Goal: Task Accomplishment & Management: Use online tool/utility

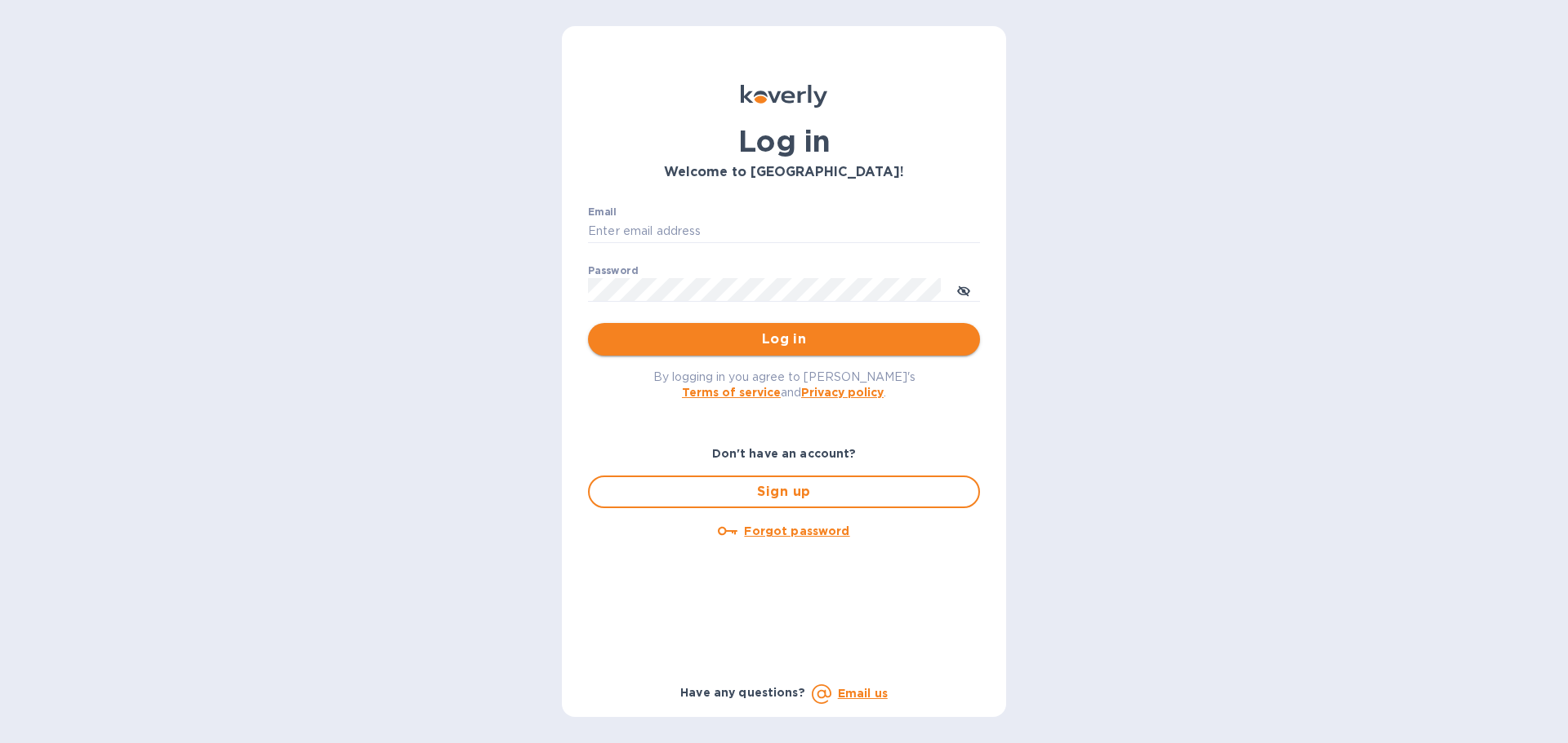
type input "cason@terresblancheswine.com"
click at [804, 339] on span "Log in" at bounding box center [784, 338] width 365 height 19
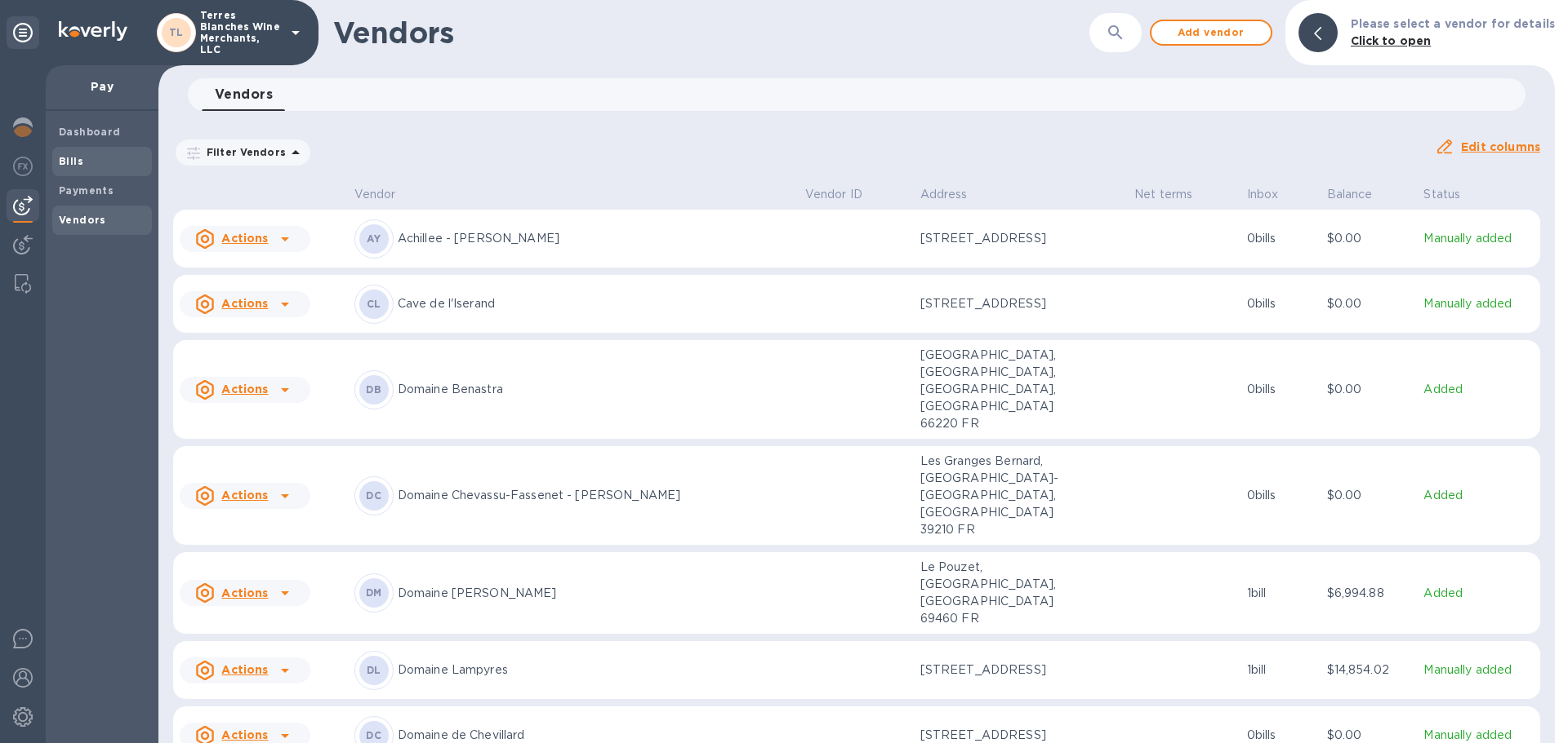
click at [56, 159] on div "Bills" at bounding box center [101, 161] width 100 height 29
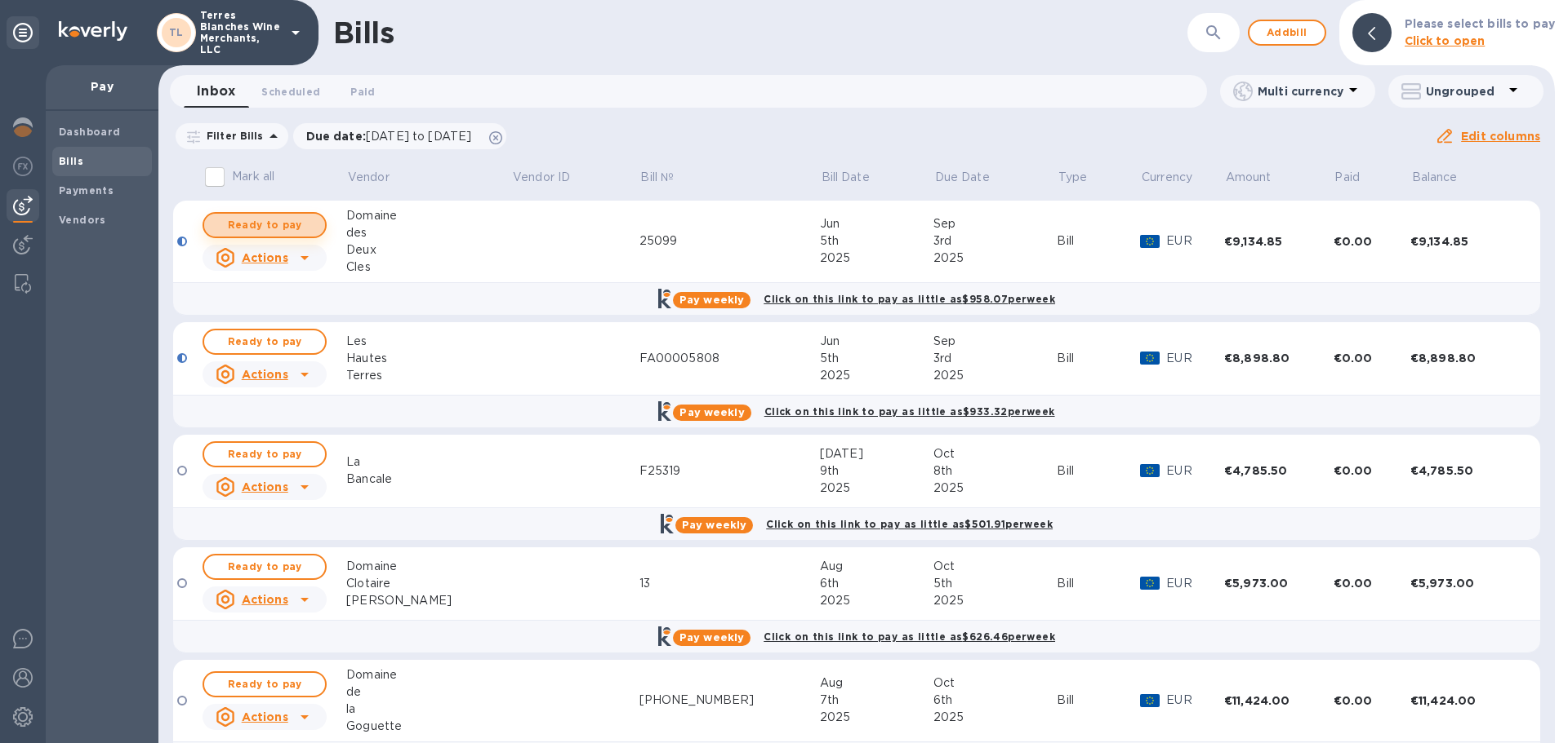
click at [278, 226] on span "Ready to pay" at bounding box center [264, 225] width 94 height 19
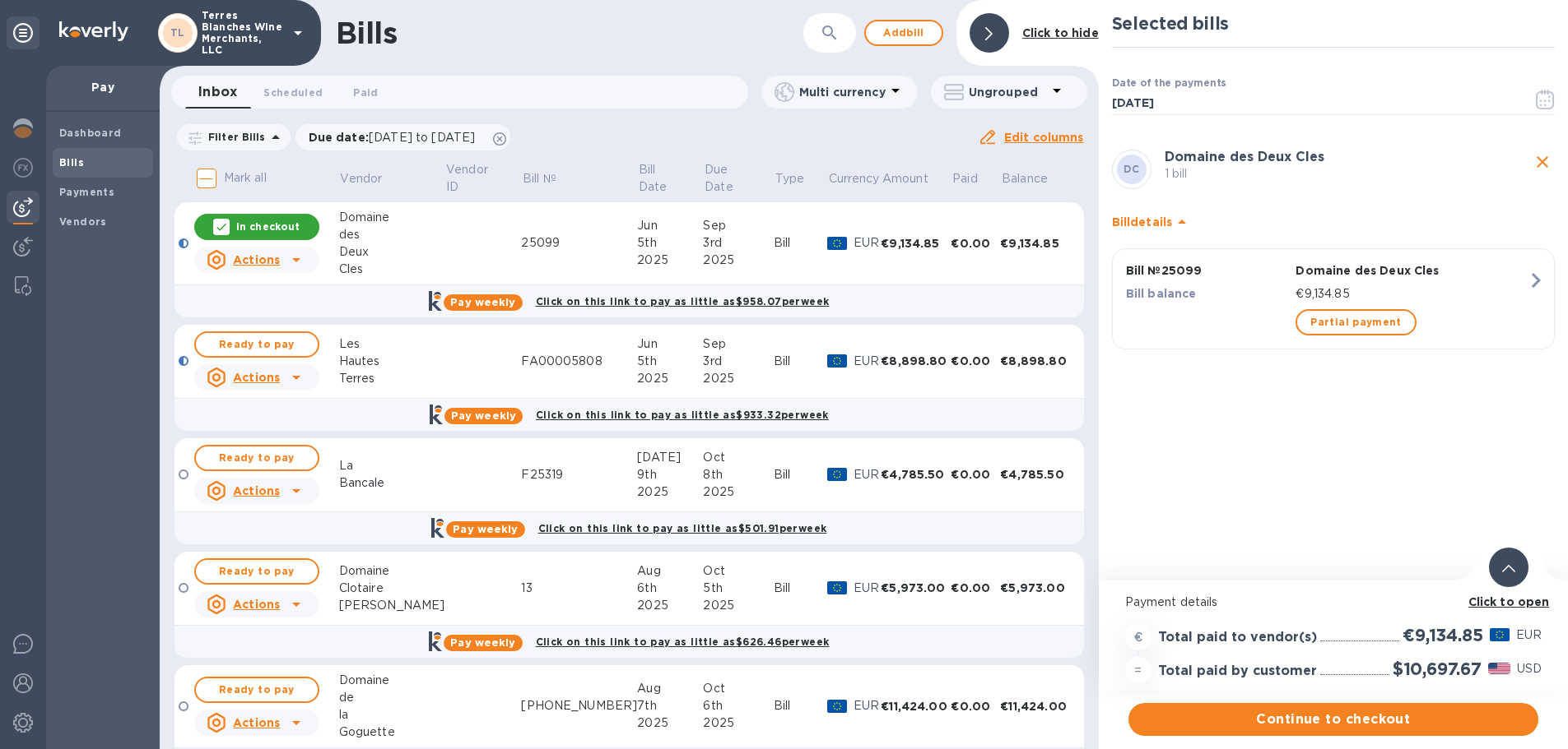
click at [1512, 569] on icon at bounding box center [1509, 569] width 13 height 8
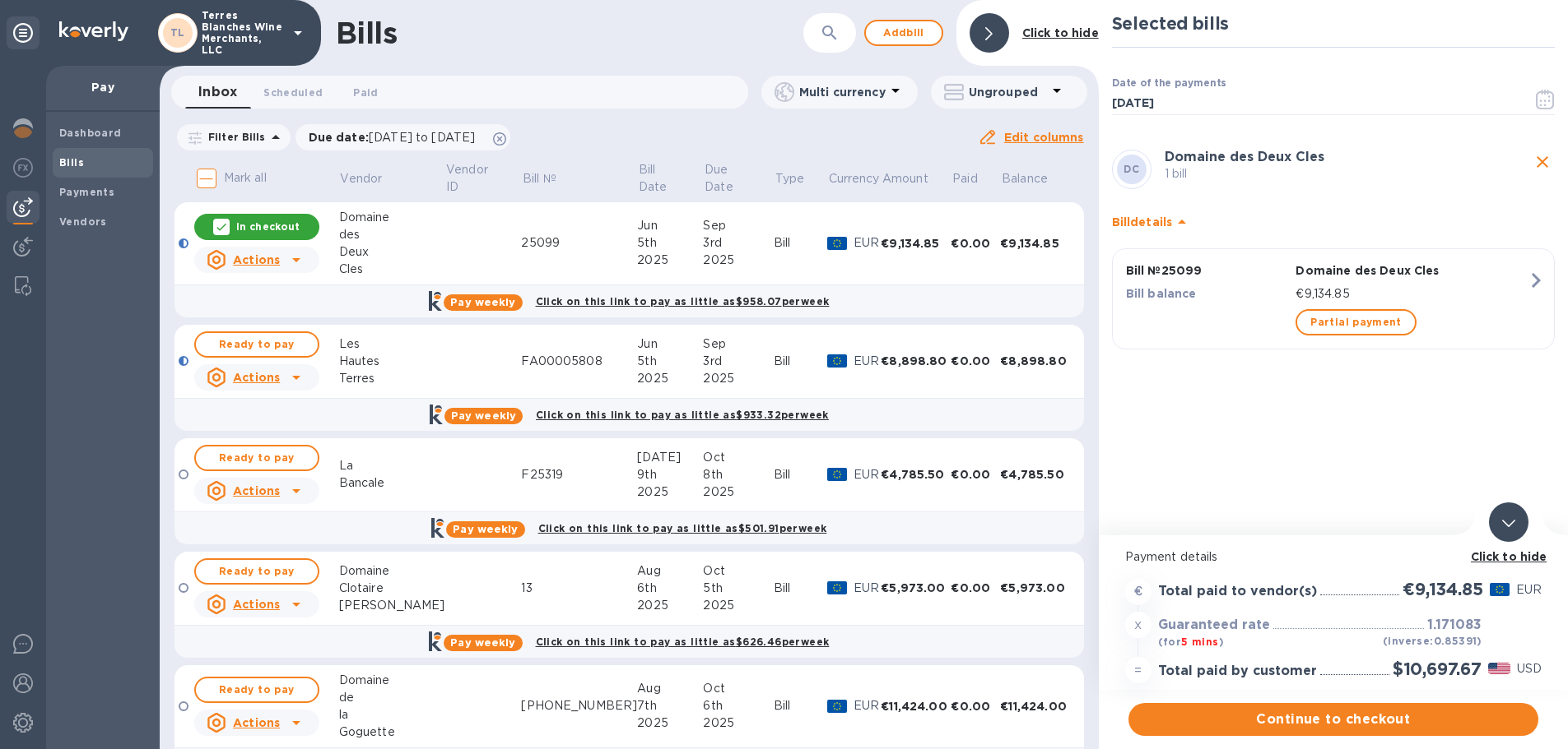
click at [1507, 553] on b "Click to hide" at bounding box center [1509, 557] width 77 height 13
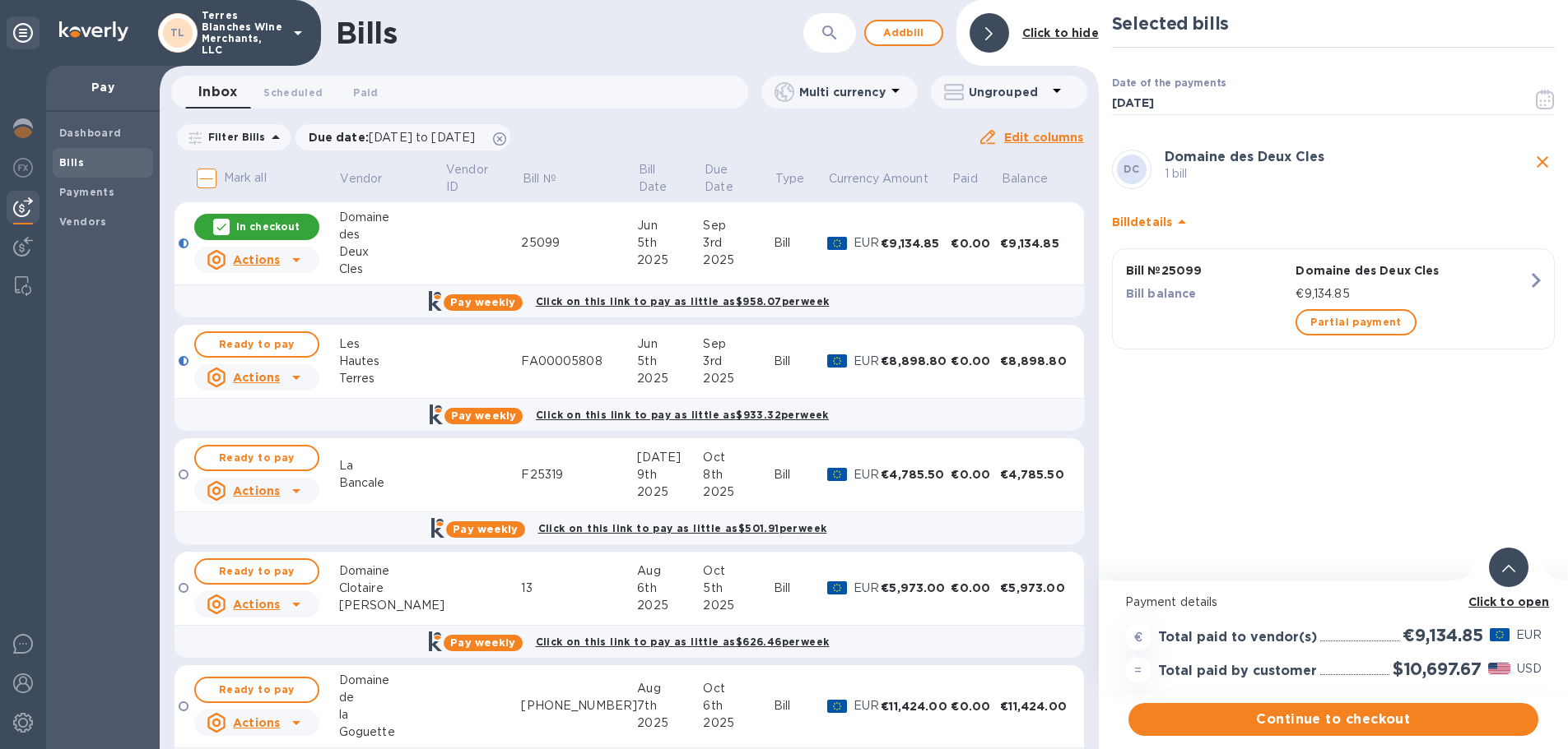
click at [1507, 558] on div at bounding box center [1508, 567] width 40 height 40
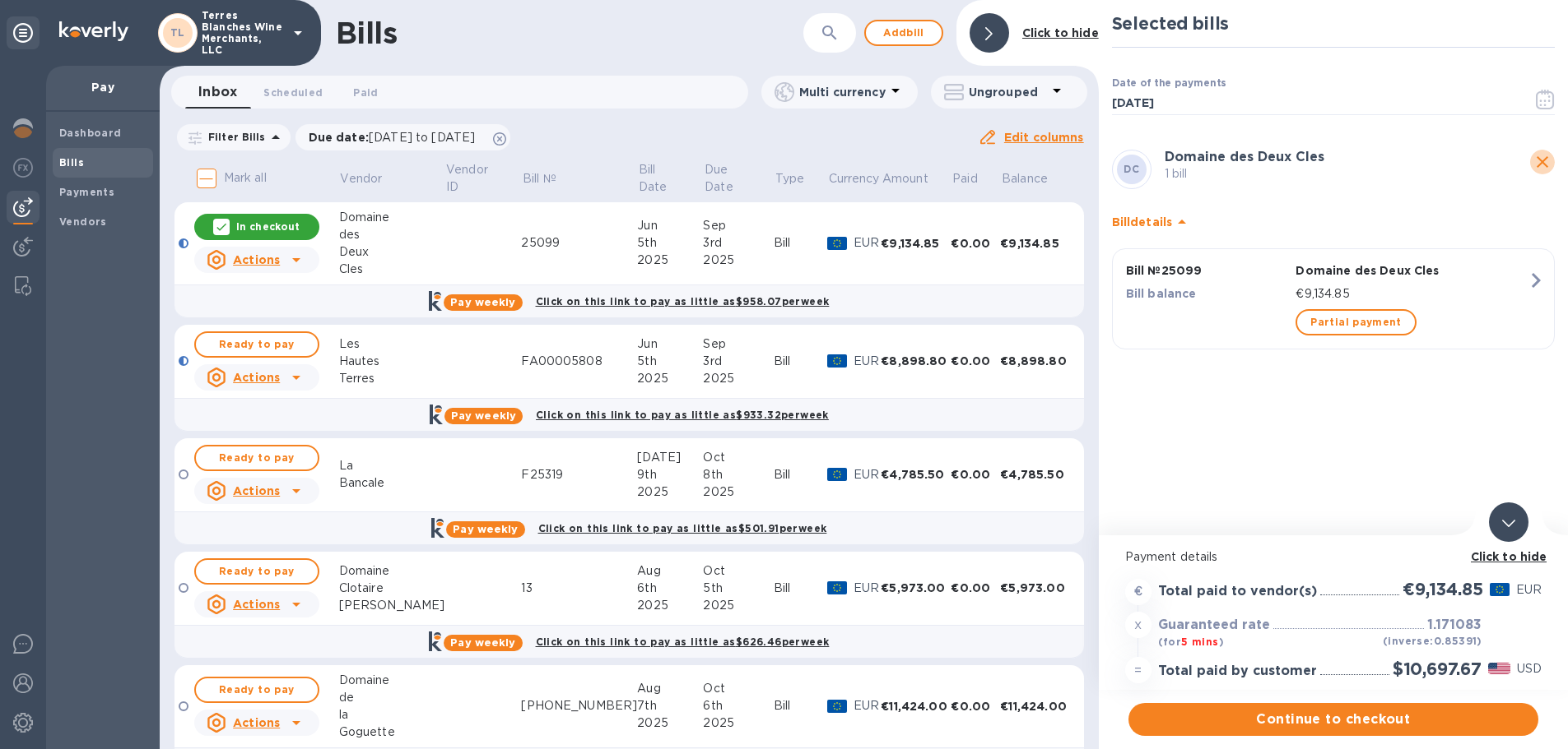
click at [1544, 155] on icon "close" at bounding box center [1542, 162] width 19 height 19
